Goal: Transaction & Acquisition: Subscribe to service/newsletter

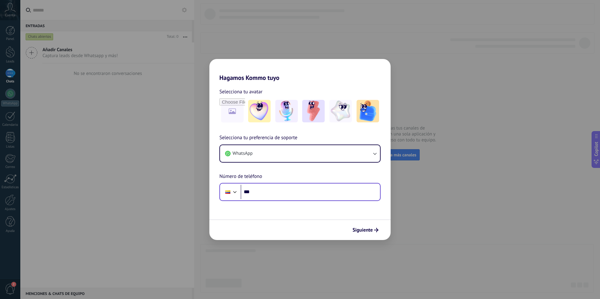
click at [274, 200] on div "Phone ***" at bounding box center [299, 192] width 161 height 18
click at [273, 193] on input "***" at bounding box center [310, 192] width 139 height 14
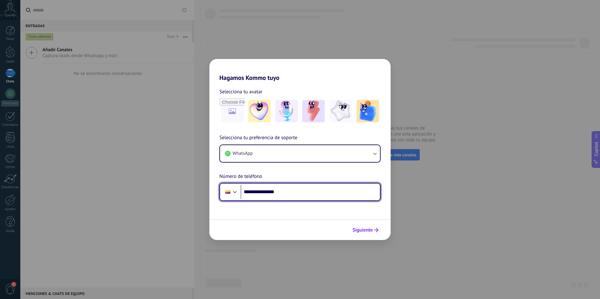
type input "**********"
click at [371, 231] on span "Siguiente" at bounding box center [363, 230] width 20 height 4
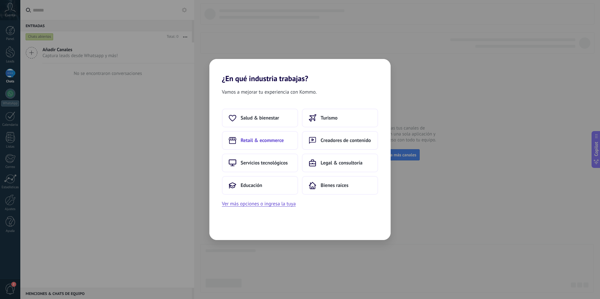
click at [268, 143] on span "Retail & ecommerce" at bounding box center [262, 141] width 43 height 6
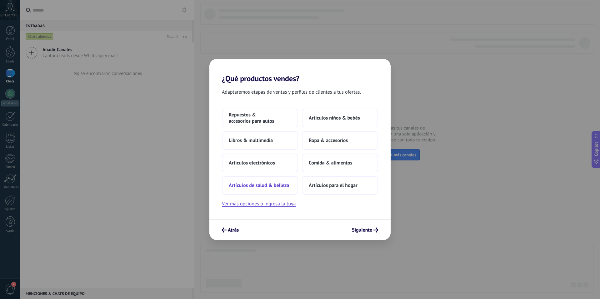
click at [261, 186] on span "Artículos de salud & belleza" at bounding box center [259, 186] width 60 height 6
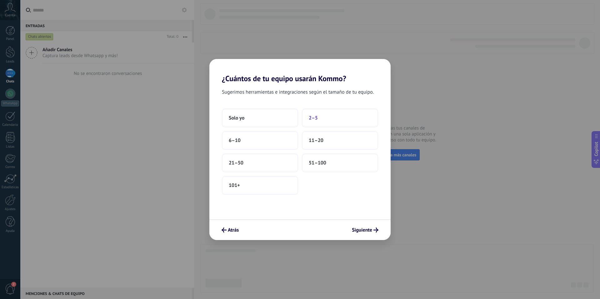
click at [331, 118] on button "2–5" at bounding box center [340, 118] width 76 height 19
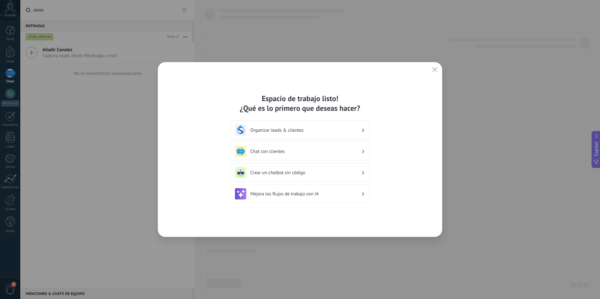
click at [299, 132] on h3 "Organizar leads & clientes" at bounding box center [305, 131] width 111 height 6
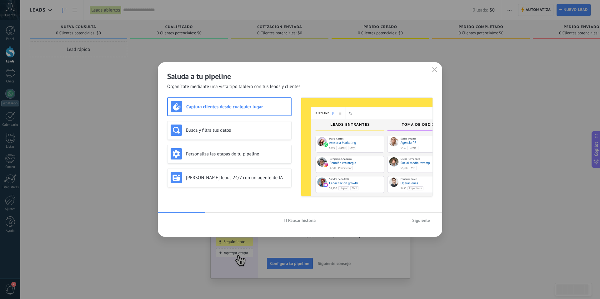
click at [414, 223] on span "Siguiente" at bounding box center [421, 221] width 18 height 4
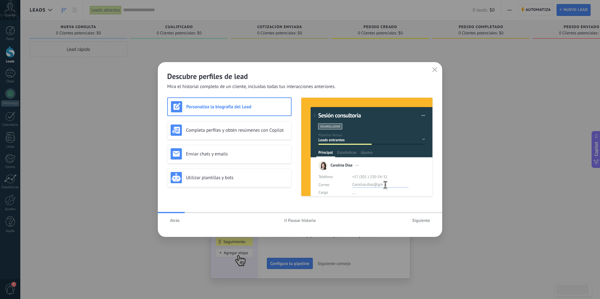
click at [420, 220] on span "Siguiente" at bounding box center [421, 221] width 18 height 4
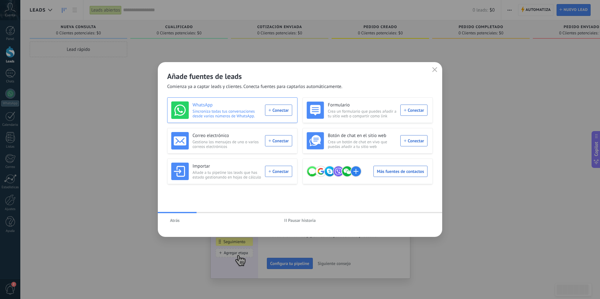
click at [267, 112] on div "WhatsApp Sincroniza todas tus conversaciones desde varios números de WhatsApp. …" at bounding box center [231, 111] width 121 height 18
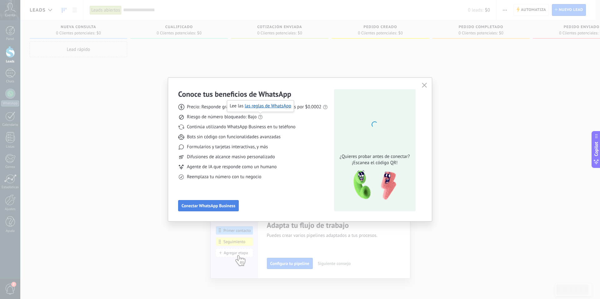
click at [208, 202] on button "Conectar WhatsApp Business" at bounding box center [208, 205] width 61 height 11
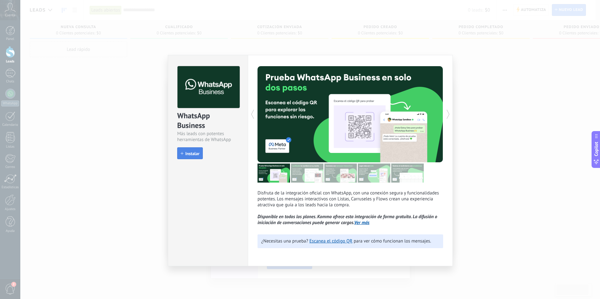
click at [191, 152] on span "Instalar" at bounding box center [192, 154] width 14 height 4
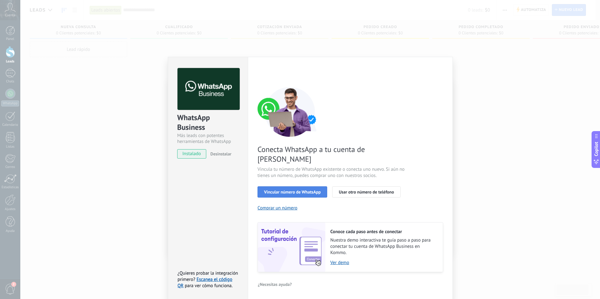
click at [295, 190] on span "Vincular número de WhatsApp" at bounding box center [292, 192] width 57 height 4
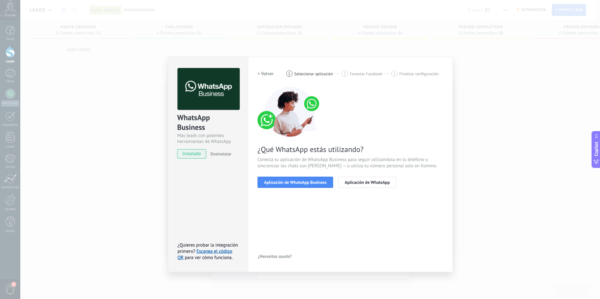
click at [295, 185] on span "Aplicación de WhatsApp Business" at bounding box center [295, 182] width 63 height 4
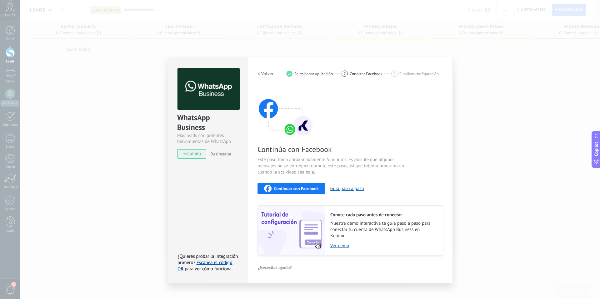
click at [285, 190] on span "Continuar con Facebook" at bounding box center [296, 189] width 45 height 4
click at [299, 190] on span "Continuar con Facebook" at bounding box center [296, 189] width 45 height 4
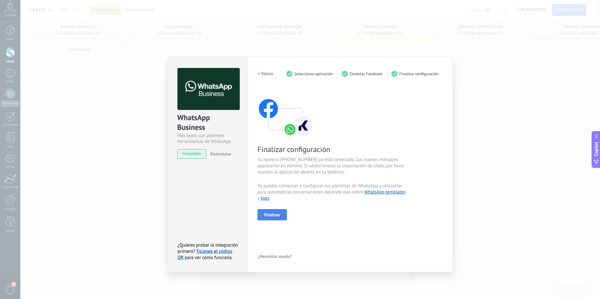
click at [274, 215] on span "Finalizar" at bounding box center [272, 215] width 16 height 4
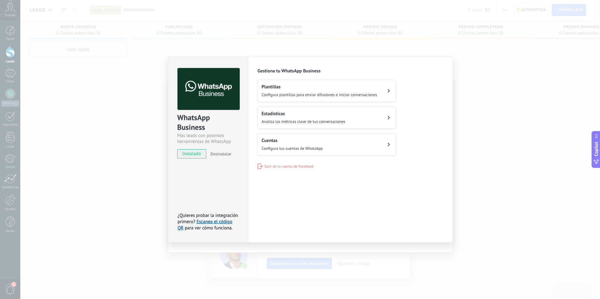
click at [148, 213] on div "WhatsApp Business Más leads con potentes herramientas de WhatsApp instalado Des…" at bounding box center [310, 149] width 580 height 299
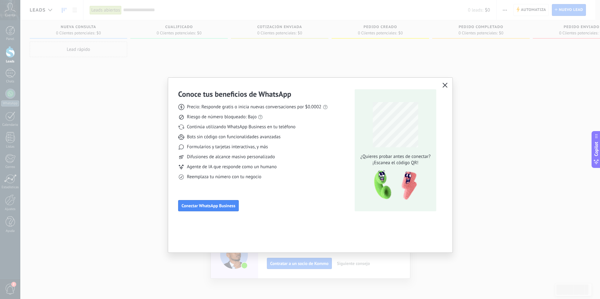
click at [446, 85] on use "button" at bounding box center [445, 85] width 5 height 5
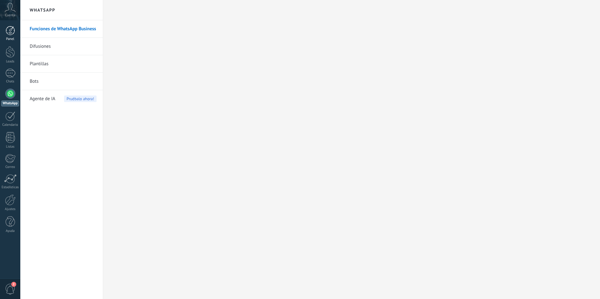
click at [12, 36] on link "Panel" at bounding box center [10, 33] width 20 height 15
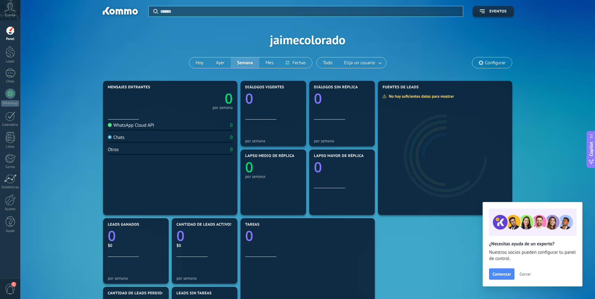
click at [169, 107] on div "0 por semana" at bounding box center [170, 100] width 125 height 20
click at [166, 108] on div "0 por semana" at bounding box center [170, 100] width 125 height 20
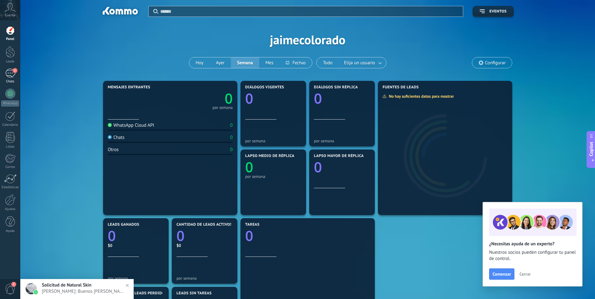
click at [13, 73] on div "1" at bounding box center [10, 73] width 10 height 9
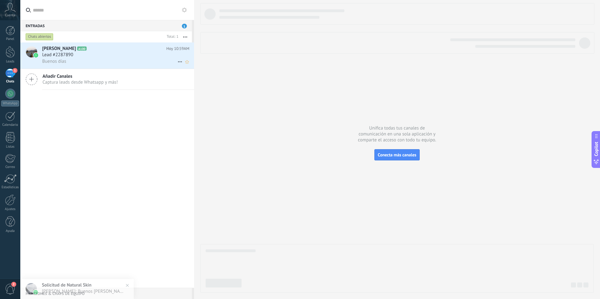
click at [81, 60] on div "Buenos días" at bounding box center [115, 61] width 147 height 7
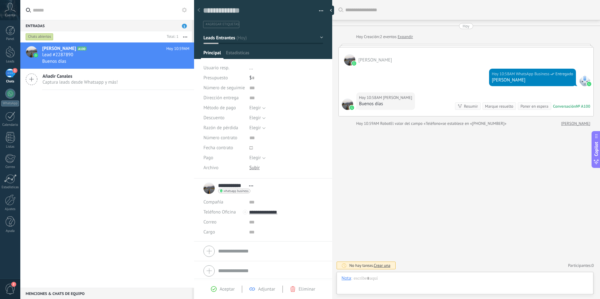
scroll to position [9, 0]
click at [350, 60] on div at bounding box center [349, 59] width 11 height 11
click at [351, 108] on img at bounding box center [352, 108] width 4 height 4
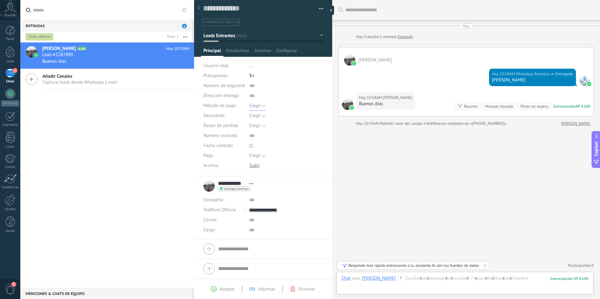
click at [261, 109] on button "Elegir" at bounding box center [257, 106] width 16 height 10
click at [329, 94] on div "Guardar y crear Imprimir Administrar etiquetas Exportar a excel" at bounding box center [263, 85] width 138 height 183
click at [63, 120] on div "Lewis Pineda A100 Hoy 10:59AM Lead #2287890 Buenos días Añadir Canales Captura …" at bounding box center [107, 166] width 174 height 246
click at [57, 82] on span "Captura leads desde Whatsapp y más!" at bounding box center [80, 82] width 75 height 6
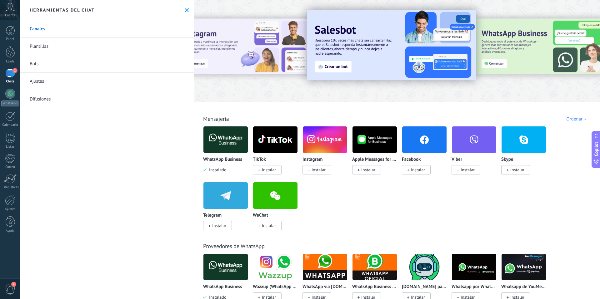
click at [318, 170] on span "Instalar" at bounding box center [319, 170] width 14 height 6
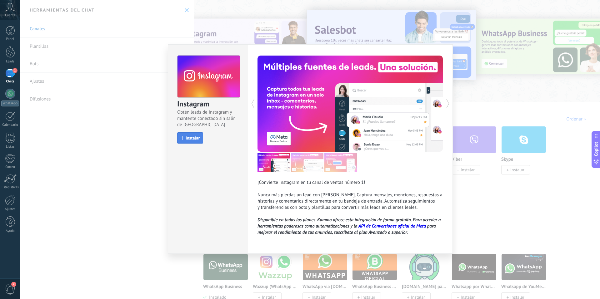
click at [188, 139] on span "Instalar" at bounding box center [193, 138] width 14 height 4
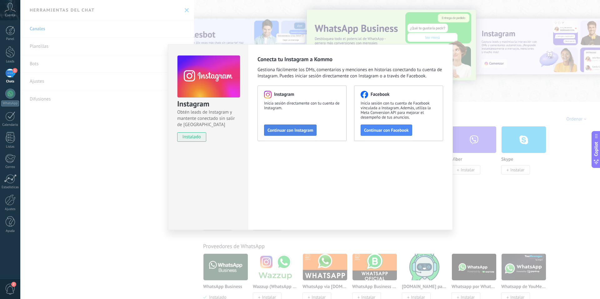
click at [289, 133] on span "Continuar con Instagram" at bounding box center [291, 130] width 46 height 4
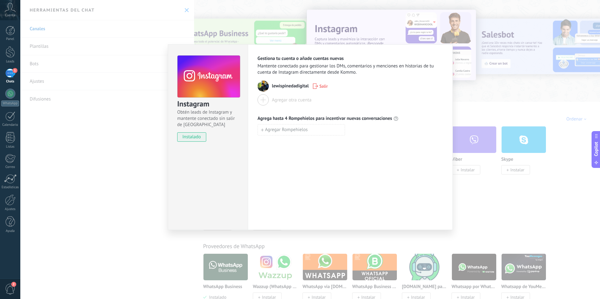
click at [262, 101] on div at bounding box center [263, 99] width 11 height 11
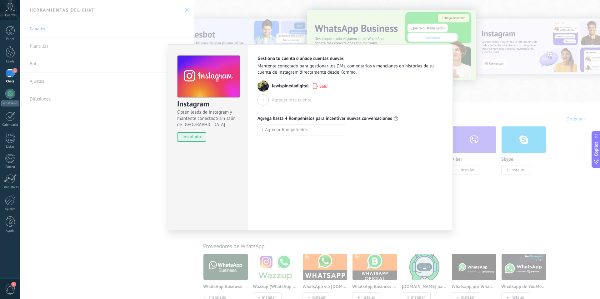
click at [320, 87] on span "Salir" at bounding box center [323, 86] width 8 height 4
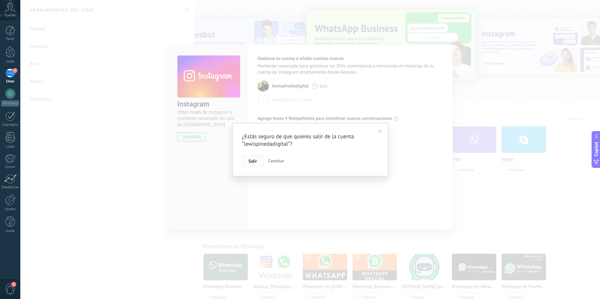
click at [252, 162] on span "Salir" at bounding box center [253, 161] width 8 height 4
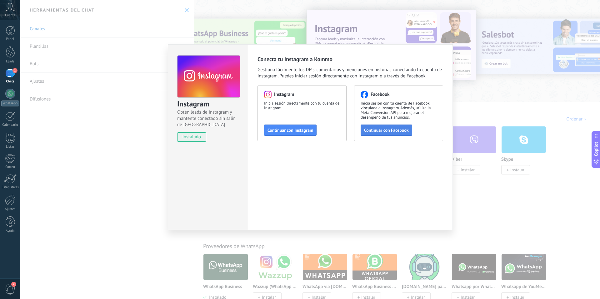
click at [388, 130] on span "Continuar con Facebook" at bounding box center [386, 130] width 45 height 4
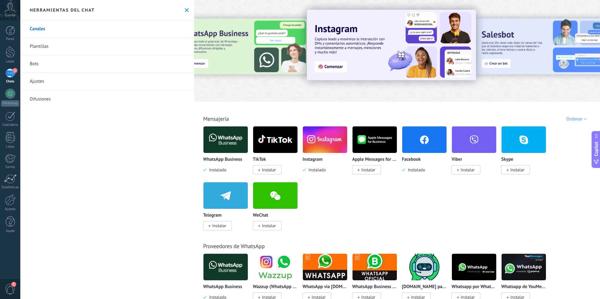
click at [323, 144] on img at bounding box center [325, 140] width 44 height 30
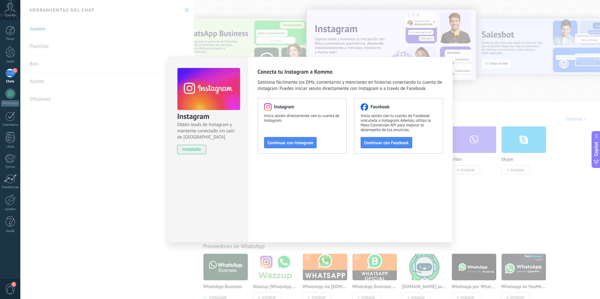
click at [156, 144] on div "Instagram Obtén leads de Instagram y mantente conectado sin salir de Kommo inst…" at bounding box center [310, 149] width 580 height 299
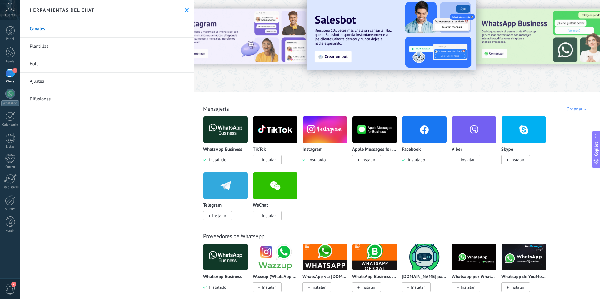
scroll to position [8, 0]
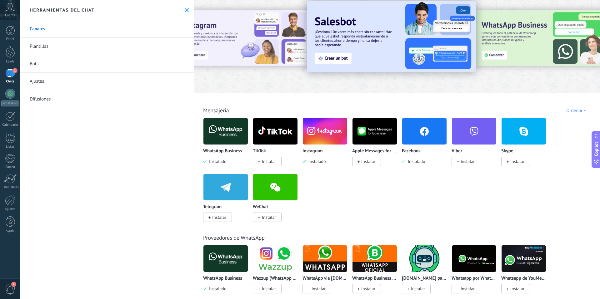
click at [11, 68] on div at bounding box center [9, 72] width 9 height 9
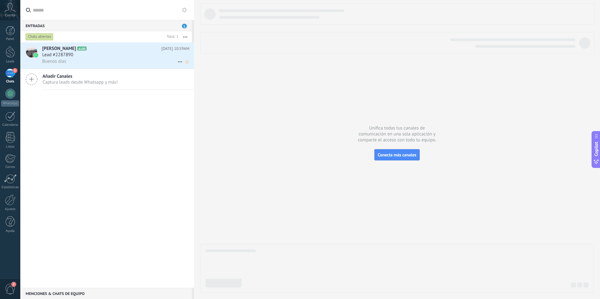
click at [107, 57] on div "Lead #2287890" at bounding box center [115, 55] width 147 height 6
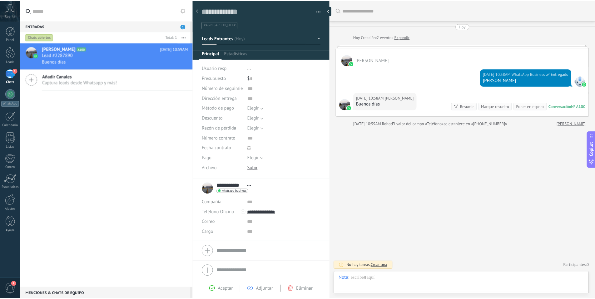
scroll to position [9, 0]
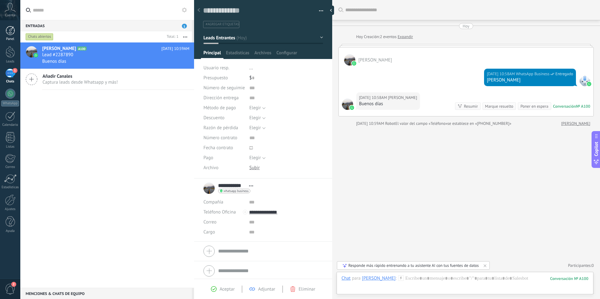
click at [10, 35] on div at bounding box center [10, 30] width 9 height 9
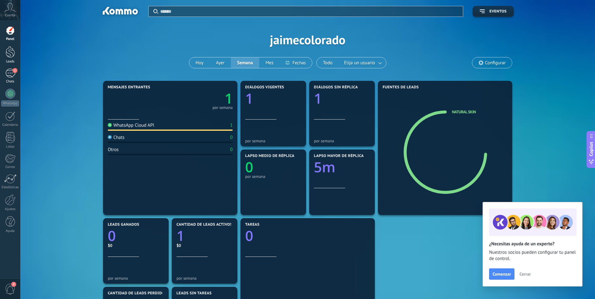
click at [13, 49] on div at bounding box center [10, 52] width 9 height 12
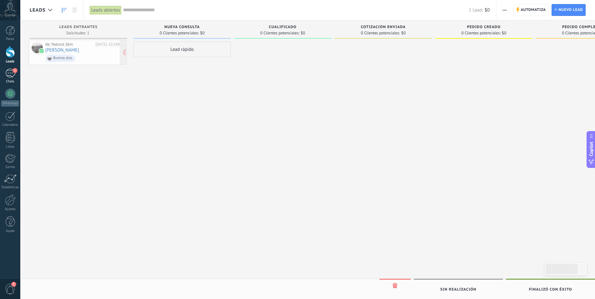
drag, startPoint x: 72, startPoint y: 55, endPoint x: 66, endPoint y: 54, distance: 6.1
click at [117, 108] on div "de: Natural Skin Hoy 10:58AM Lewis Pineda Buenos días" at bounding box center [79, 151] width 98 height 218
click at [13, 71] on span "1" at bounding box center [15, 70] width 5 height 5
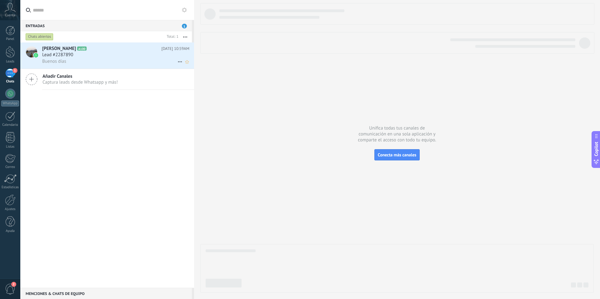
click at [62, 53] on span "Lead #2287890" at bounding box center [57, 55] width 31 height 6
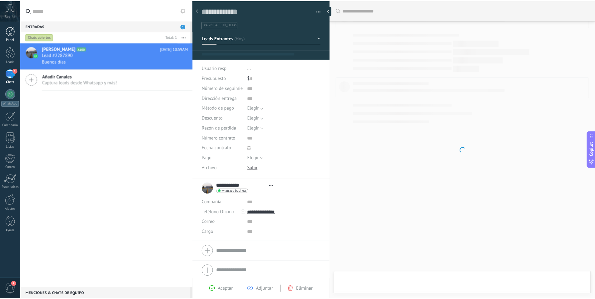
scroll to position [9, 0]
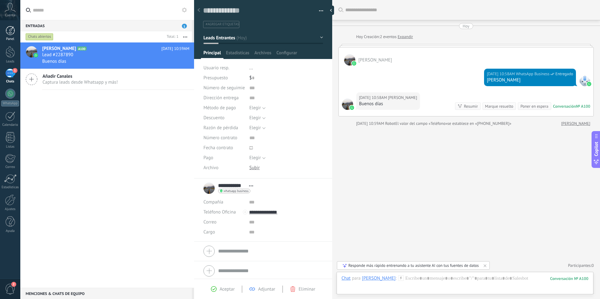
click at [10, 34] on div at bounding box center [10, 30] width 9 height 9
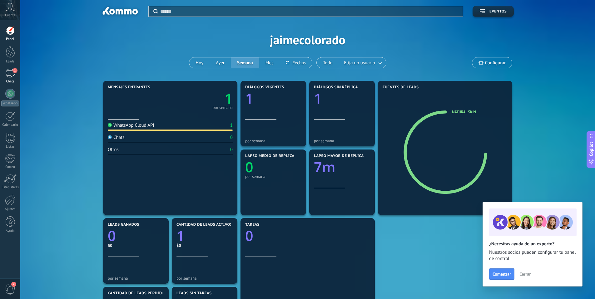
click at [10, 74] on div "1" at bounding box center [10, 73] width 10 height 9
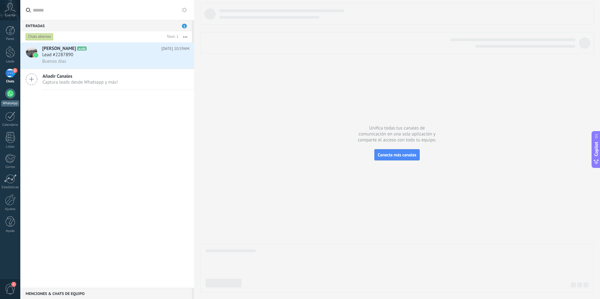
click at [10, 106] on div "WhatsApp" at bounding box center [10, 104] width 18 height 6
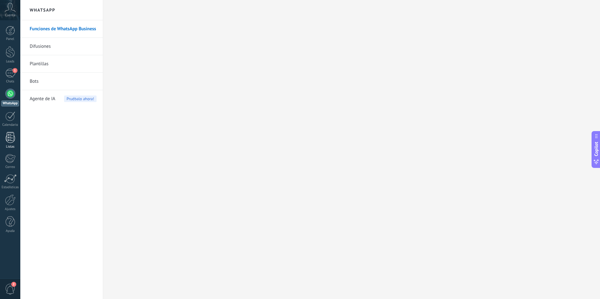
click at [11, 139] on div at bounding box center [10, 137] width 9 height 11
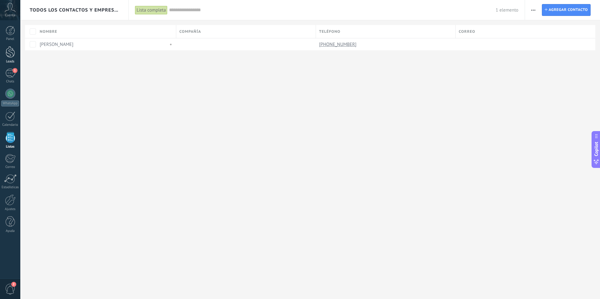
click at [12, 55] on div at bounding box center [10, 52] width 9 height 12
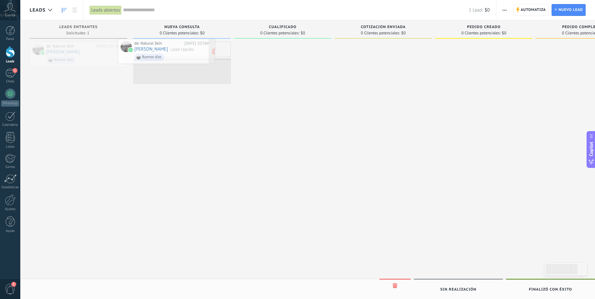
drag, startPoint x: 76, startPoint y: 54, endPoint x: 170, endPoint y: 56, distance: 93.5
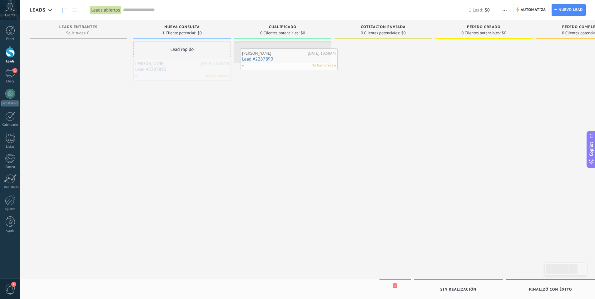
drag, startPoint x: 176, startPoint y: 67, endPoint x: 284, endPoint y: 56, distance: 108.7
drag, startPoint x: 284, startPoint y: 56, endPoint x: 97, endPoint y: 52, distance: 187.0
drag, startPoint x: 271, startPoint y: 61, endPoint x: 71, endPoint y: 57, distance: 200.1
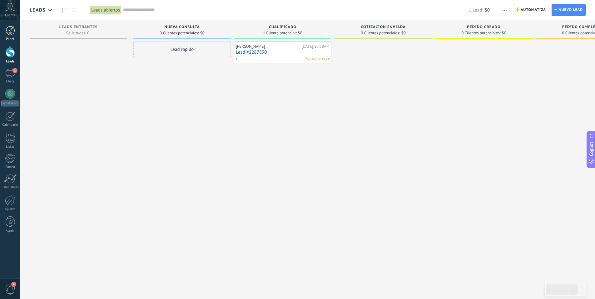
click at [11, 33] on div at bounding box center [10, 30] width 9 height 9
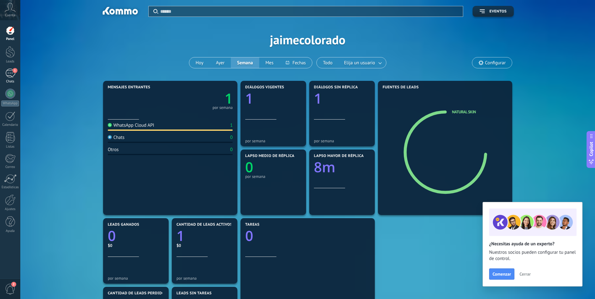
click at [9, 74] on div "1" at bounding box center [10, 73] width 10 height 9
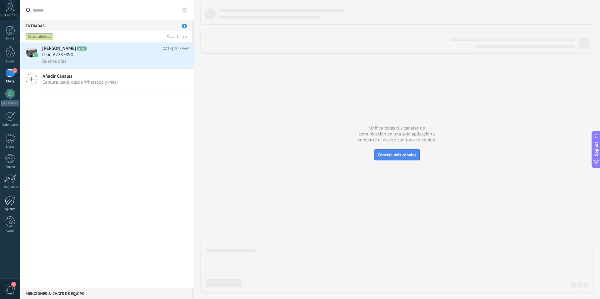
click at [9, 203] on div at bounding box center [10, 200] width 11 height 11
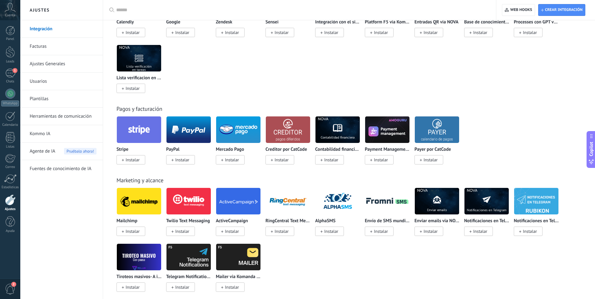
scroll to position [713, 0]
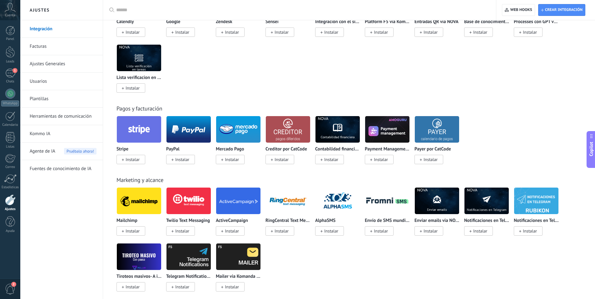
click at [198, 85] on div "Calendly Instalar Google Instalar Zendesk Instalar Sensei Instalar Integración …" at bounding box center [353, 44] width 472 height 112
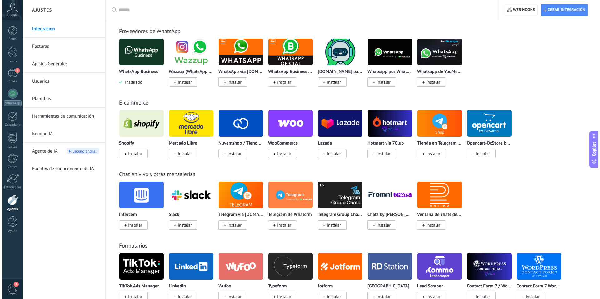
scroll to position [0, 0]
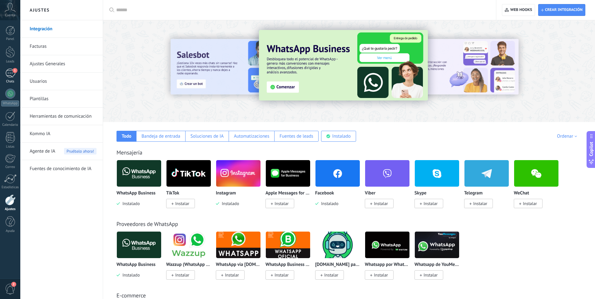
click at [14, 76] on div "1" at bounding box center [10, 73] width 10 height 9
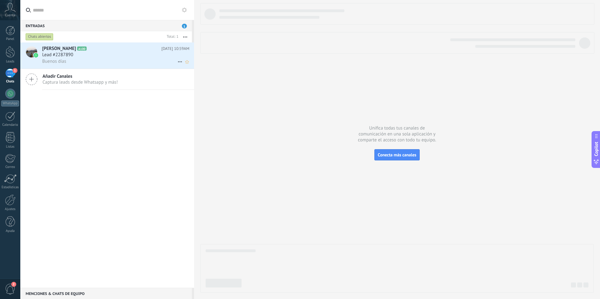
click at [83, 53] on div "Lead #2287890" at bounding box center [115, 55] width 147 height 6
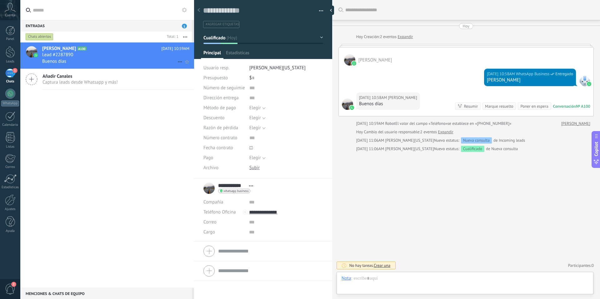
scroll to position [9, 0]
click at [116, 128] on div "Lewis Pineda A100 Hoy 10:59AM Lead #2287890 Buenos días Añadir Canales Captura …" at bounding box center [107, 166] width 174 height 246
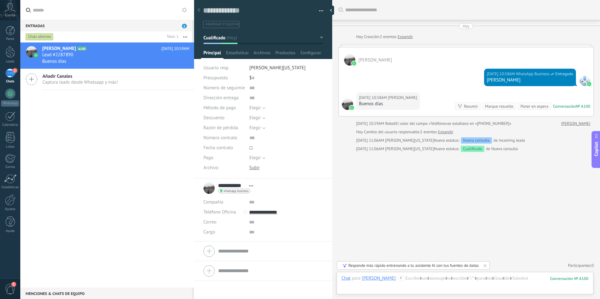
click at [240, 249] on input "text" at bounding box center [270, 252] width 105 height 10
click at [148, 211] on div "Lewis Pineda A100 Hoy 10:59AM Lead #2287890 Buenos días Añadir Canales Captura …" at bounding box center [107, 166] width 174 height 246
click at [424, 210] on div "Buscar Carga más Hoy Hoy Creación: 2 eventos Expandir Lewis Pineda Hoy 10:58AM …" at bounding box center [466, 149] width 268 height 299
click at [113, 177] on div "Lewis Pineda A100 Hoy 10:59AM Lead #2287890 Buenos días Añadir Canales Captura …" at bounding box center [107, 166] width 174 height 246
click at [597, 157] on div "Copilot" at bounding box center [596, 150] width 7 height 32
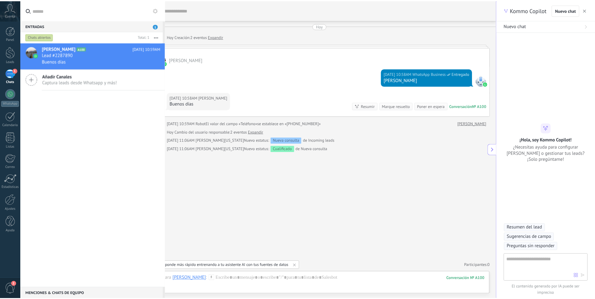
scroll to position [19, 0]
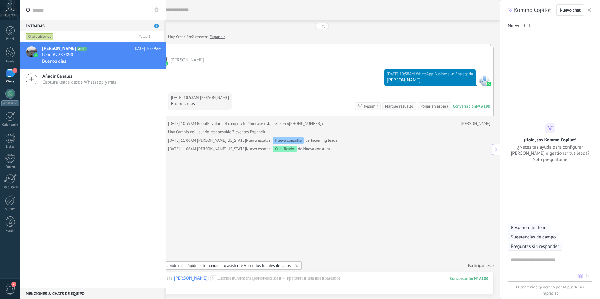
type textarea "**********"
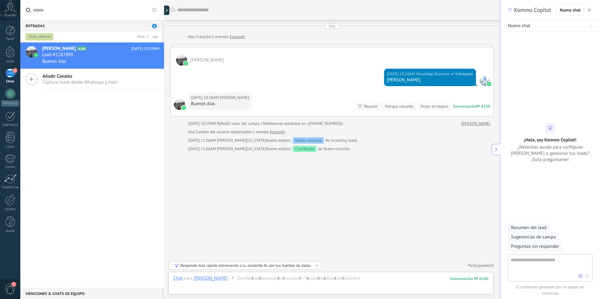
click at [535, 262] on textarea at bounding box center [545, 268] width 68 height 23
click at [591, 9] on button "button" at bounding box center [589, 10] width 6 height 8
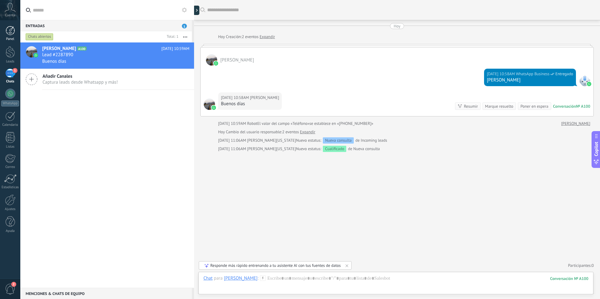
click at [14, 33] on div at bounding box center [10, 30] width 9 height 9
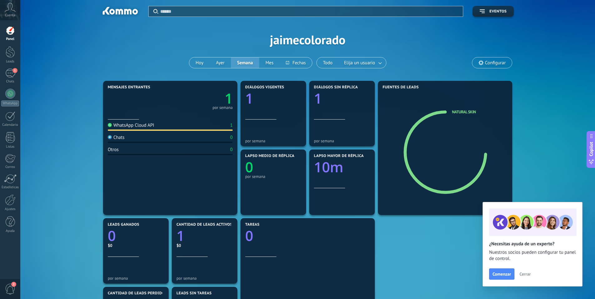
click at [525, 274] on span "Cerrar" at bounding box center [525, 274] width 11 height 4
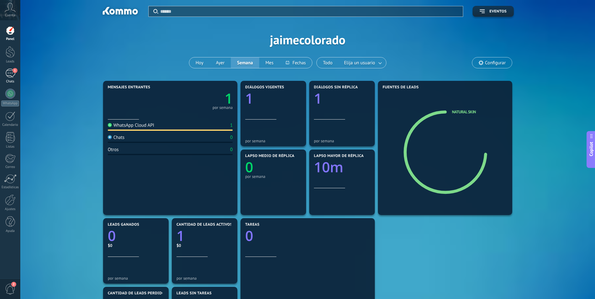
click at [12, 73] on div "1" at bounding box center [10, 73] width 10 height 9
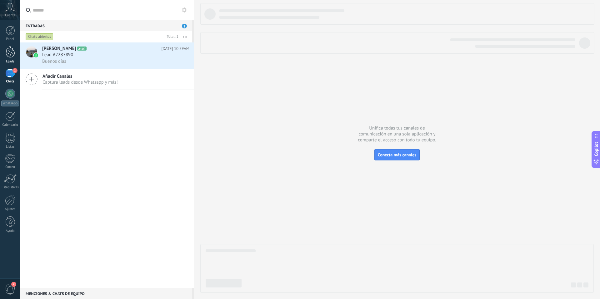
click at [11, 50] on div at bounding box center [10, 52] width 9 height 12
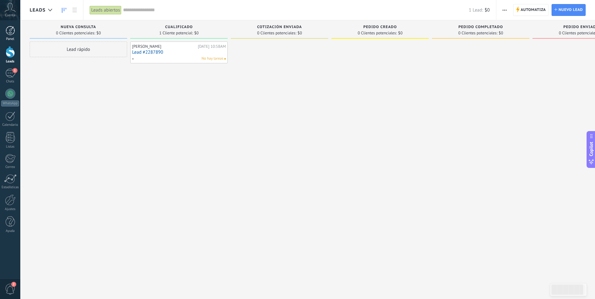
click at [3, 33] on link "Panel" at bounding box center [10, 33] width 20 height 15
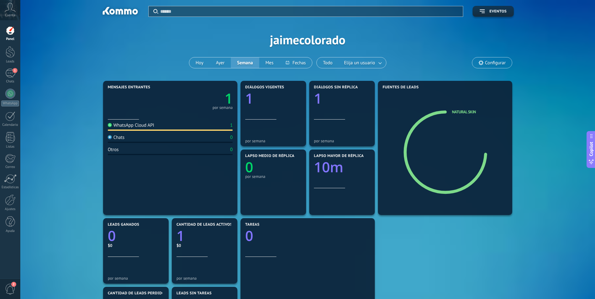
click at [146, 142] on div "Chats 0" at bounding box center [170, 139] width 125 height 8
click at [13, 199] on div at bounding box center [10, 200] width 11 height 11
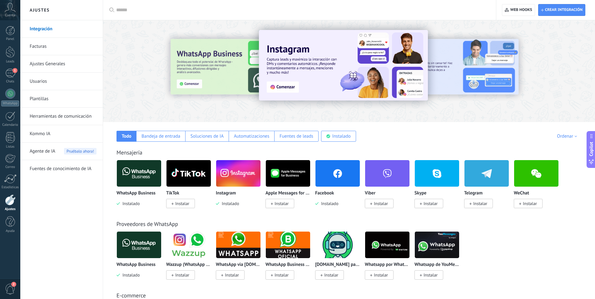
click at [44, 50] on link "Facturas" at bounding box center [63, 47] width 67 height 18
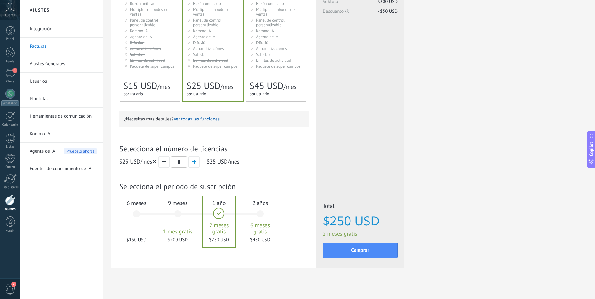
scroll to position [101, 0]
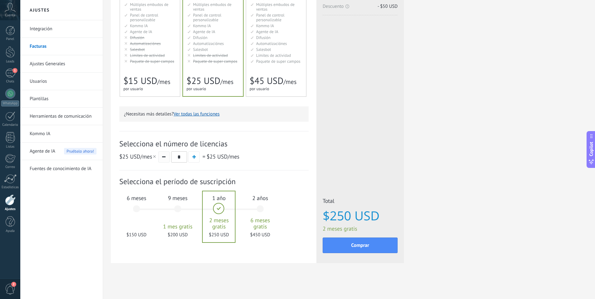
click at [167, 158] on button "button" at bounding box center [163, 157] width 11 height 11
click at [177, 207] on div "9 meses 1 mes gratis $200 USD" at bounding box center [178, 212] width 34 height 44
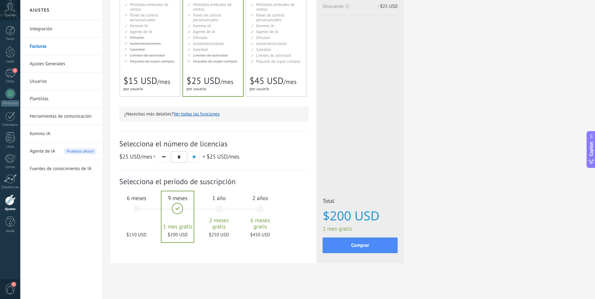
click at [216, 211] on div "1 año 2 meses gratis $250 USD" at bounding box center [219, 212] width 34 height 44
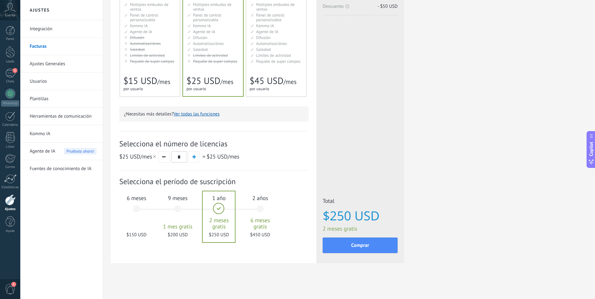
click at [259, 209] on div "2 años 6 meses gratis $450 USD" at bounding box center [261, 212] width 34 height 44
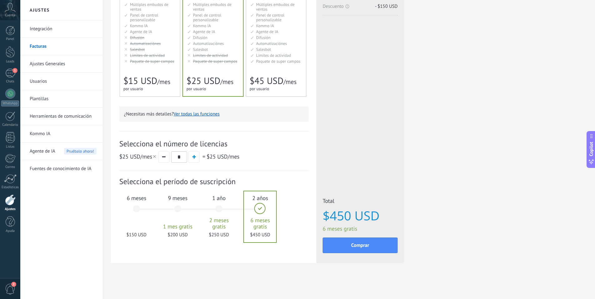
click at [219, 211] on div "1 año 2 meses gratis $250 USD" at bounding box center [219, 212] width 34 height 44
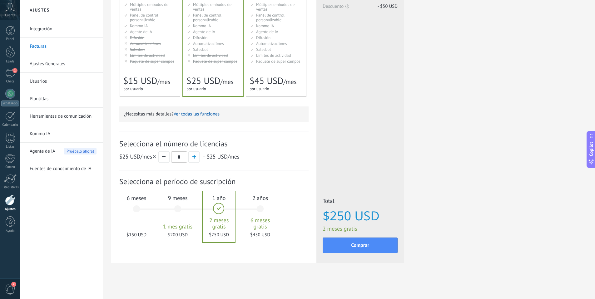
click at [183, 209] on div "9 meses 1 mes gratis $200 USD" at bounding box center [178, 212] width 34 height 44
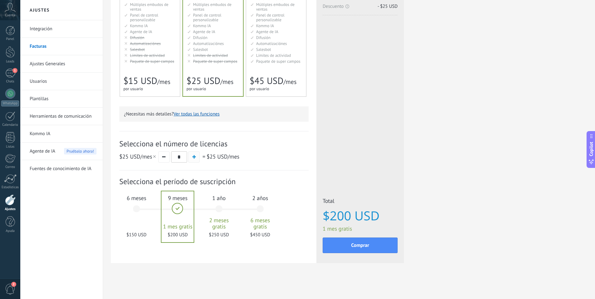
click at [191, 160] on button "button" at bounding box center [193, 157] width 11 height 11
click at [159, 161] on button "button" at bounding box center [163, 157] width 11 height 11
type input "*"
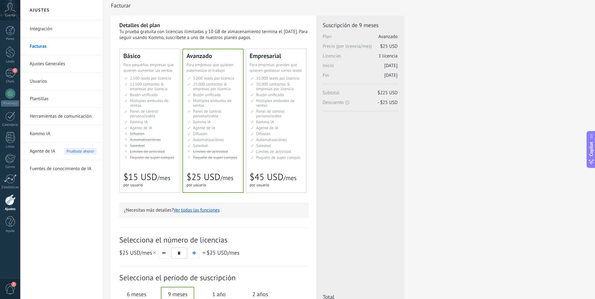
scroll to position [6, 0]
click at [199, 208] on button "Ver todas las funciones" at bounding box center [197, 209] width 46 height 6
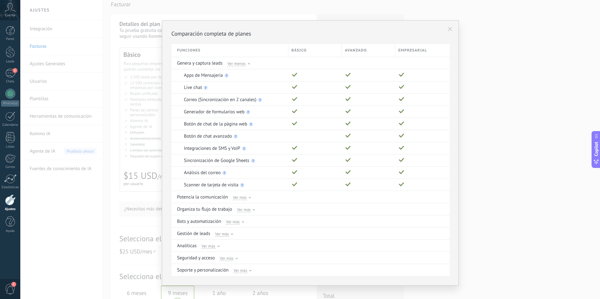
click at [448, 28] on icon at bounding box center [450, 29] width 4 height 4
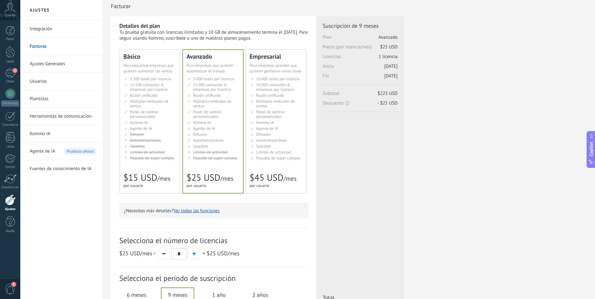
scroll to position [0, 0]
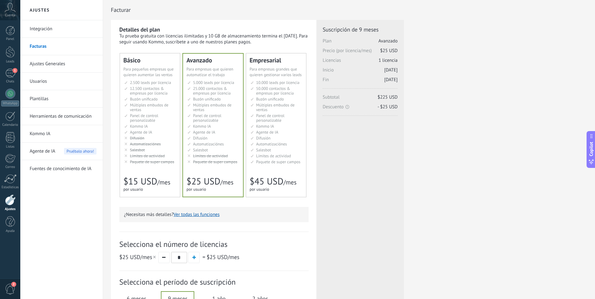
click at [149, 124] on li "Kommo AI Kommo AI Kommo IA Kommo AI Kommo IA Kommo AI Kommo AI" at bounding box center [150, 126] width 52 height 5
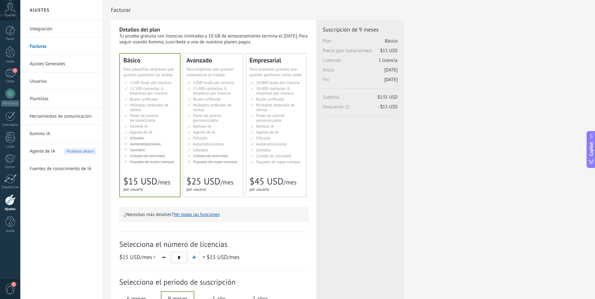
click at [220, 133] on li "AI-агент AI agent Agente de IA AI agent Agente de IA Agen AI AI Temsilcisi" at bounding box center [214, 132] width 52 height 5
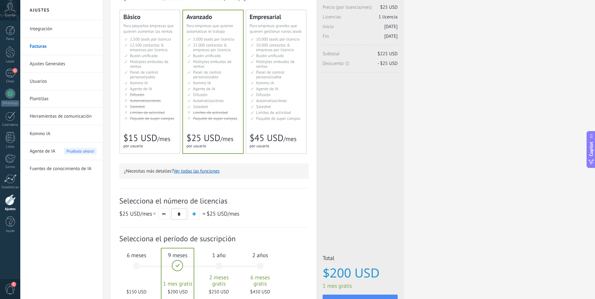
scroll to position [101, 0]
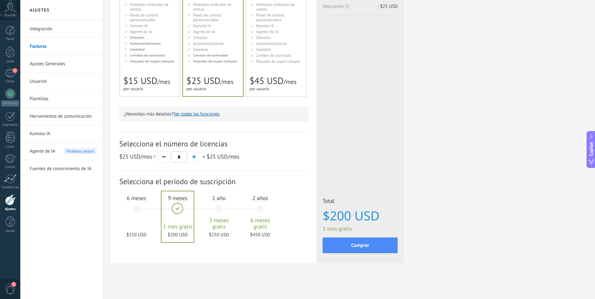
click at [136, 209] on div "6 meses $150 USD" at bounding box center [137, 212] width 34 height 44
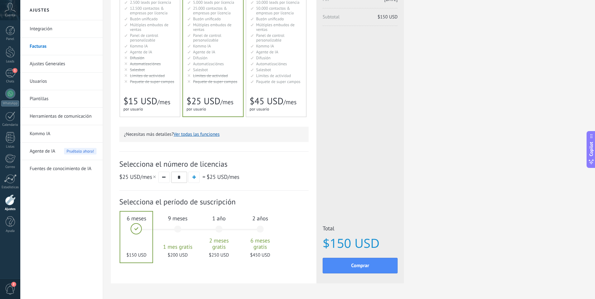
scroll to position [0, 0]
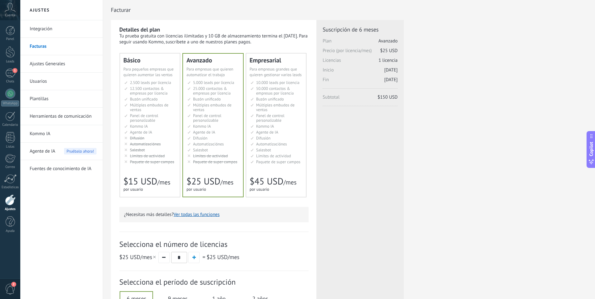
click at [143, 152] on span "Salesbot" at bounding box center [137, 150] width 15 height 5
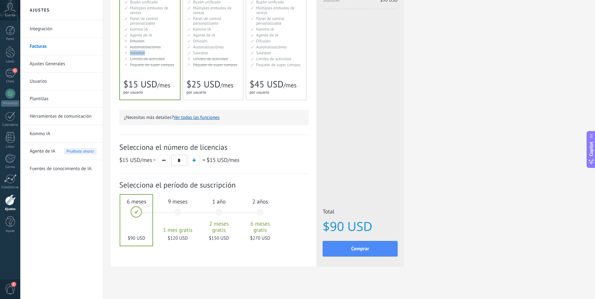
scroll to position [99, 0]
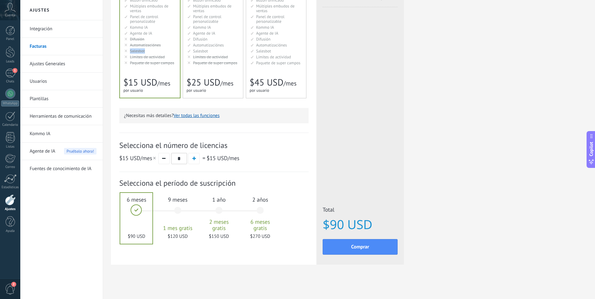
click at [229, 126] on div "Detalles del plan Tu prueba gratuita con licencias ilimitadas y 10 GB de almace…" at bounding box center [213, 91] width 189 height 329
click at [226, 46] on li "Автоматизация Automations Automatizaciónes Google Analytics和网站集成 Automaçãoes Ot…" at bounding box center [214, 45] width 52 height 5
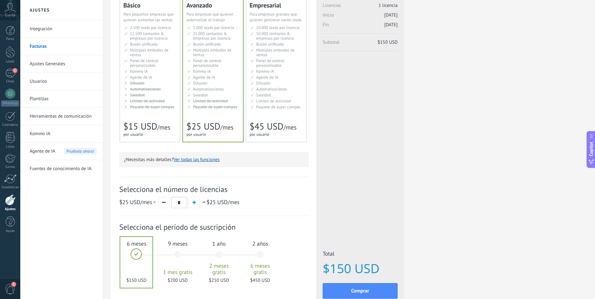
scroll to position [0, 0]
